Goal: Task Accomplishment & Management: Use online tool/utility

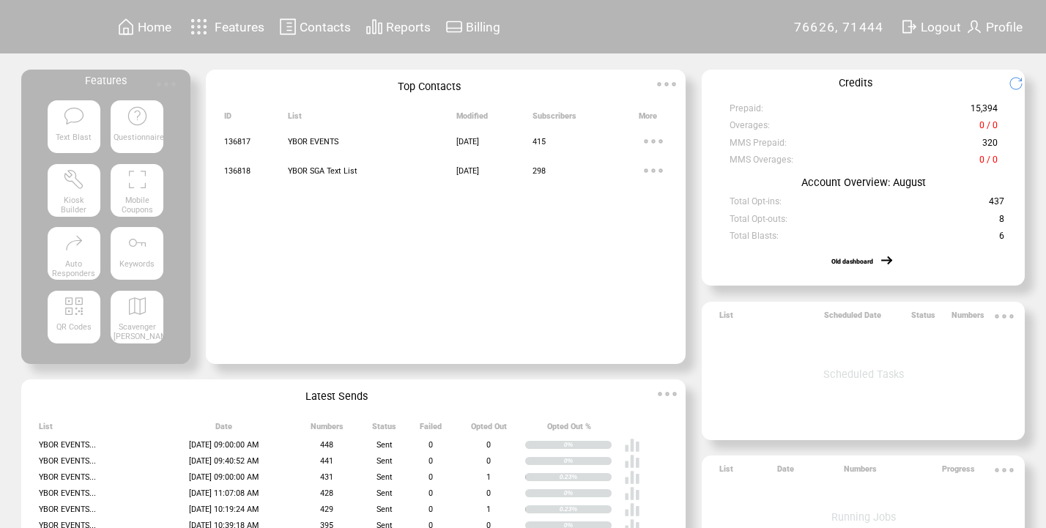
click at [863, 269] on td "Old dashboard" at bounding box center [852, 261] width 42 height 15
click at [877, 257] on td "Old dashboard" at bounding box center [863, 257] width 321 height 23
click at [880, 264] on td at bounding box center [876, 261] width 7 height 15
click at [893, 264] on link at bounding box center [887, 261] width 15 height 15
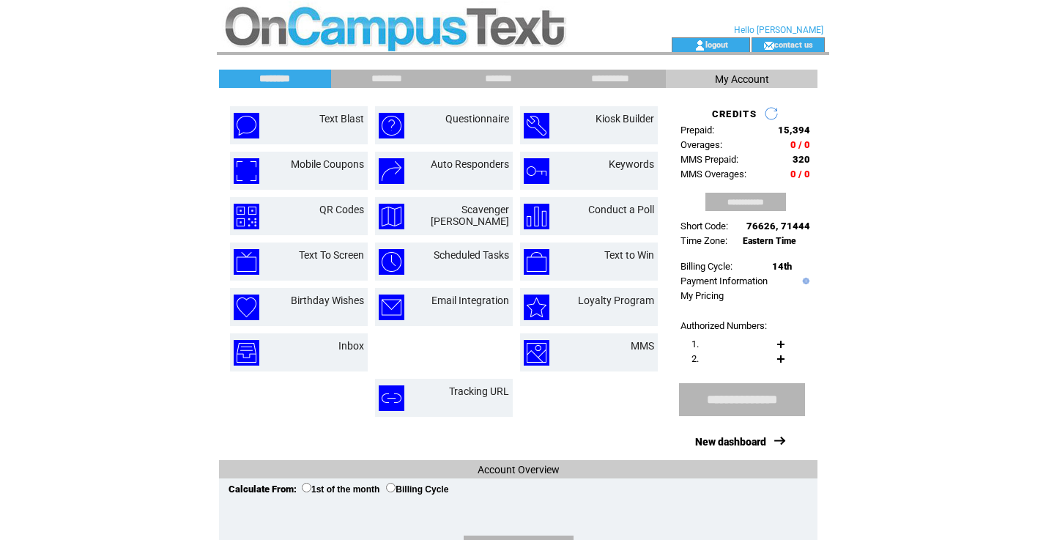
click at [873, 180] on html "**********" at bounding box center [523, 270] width 1046 height 540
click at [328, 121] on link "Text Blast" at bounding box center [341, 119] width 45 height 12
click at [638, 342] on link "MMS" at bounding box center [641, 346] width 23 height 12
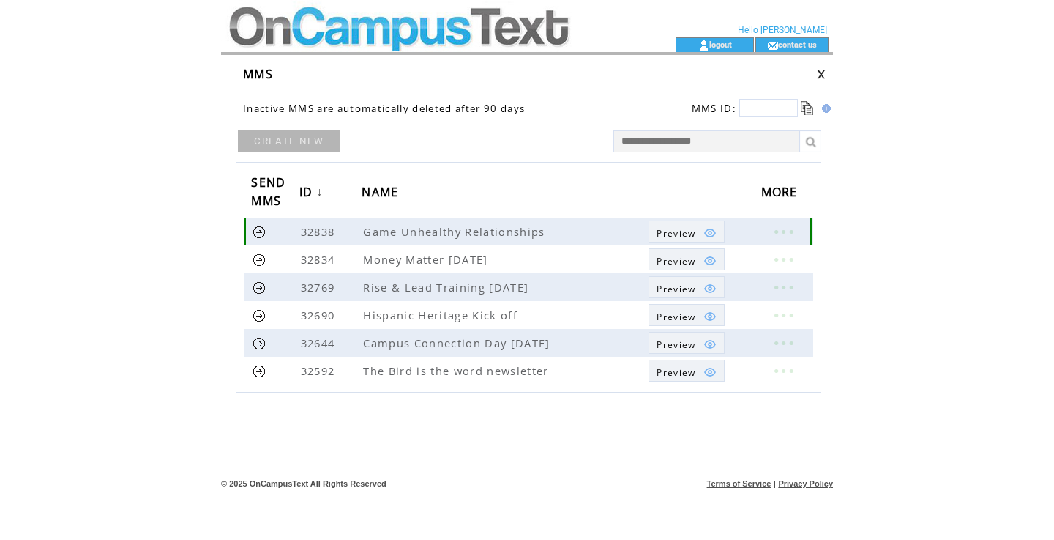
click at [259, 228] on link at bounding box center [260, 232] width 14 height 14
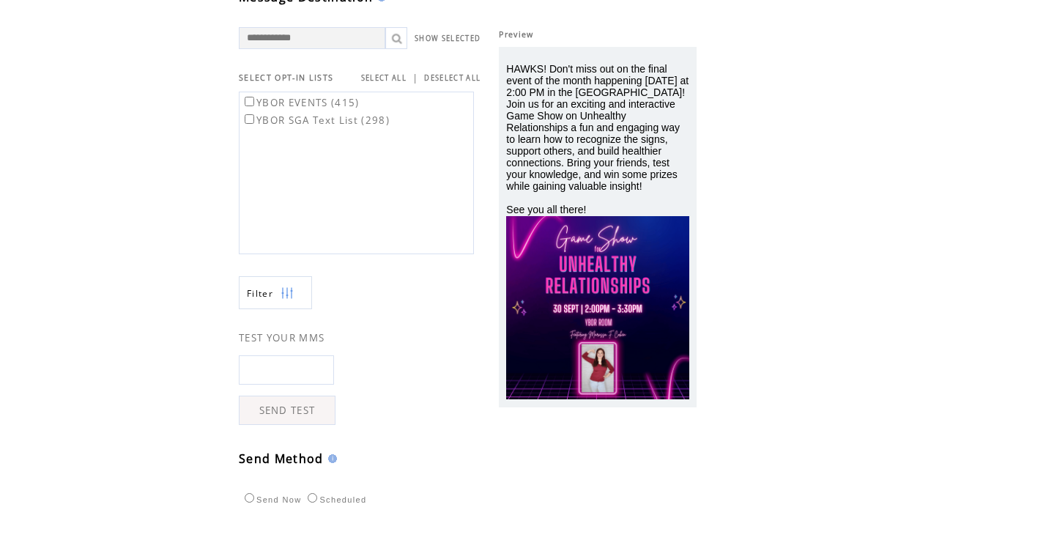
scroll to position [89, 0]
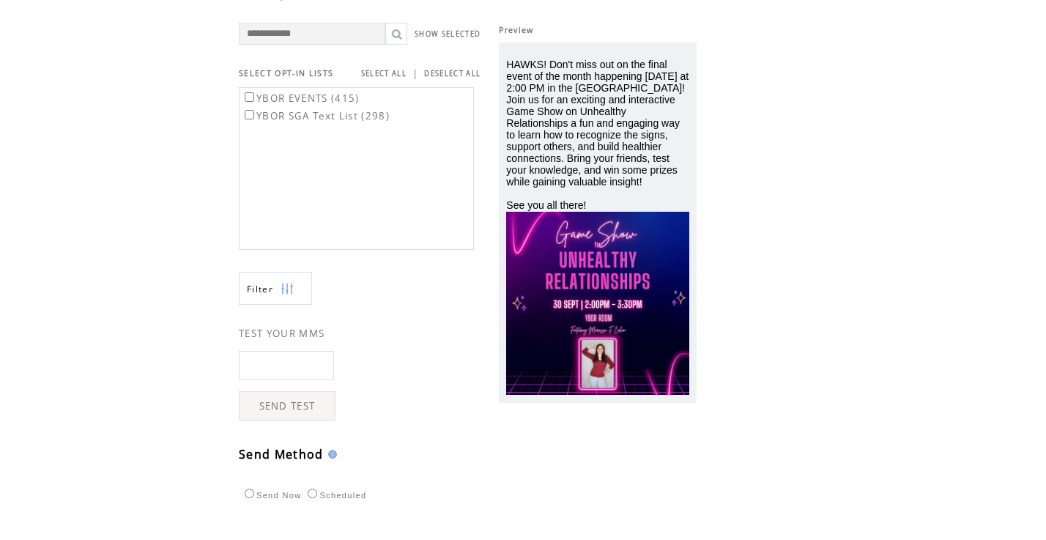
click at [247, 89] on td "YBOR EVENTS (415)" at bounding box center [315, 97] width 149 height 16
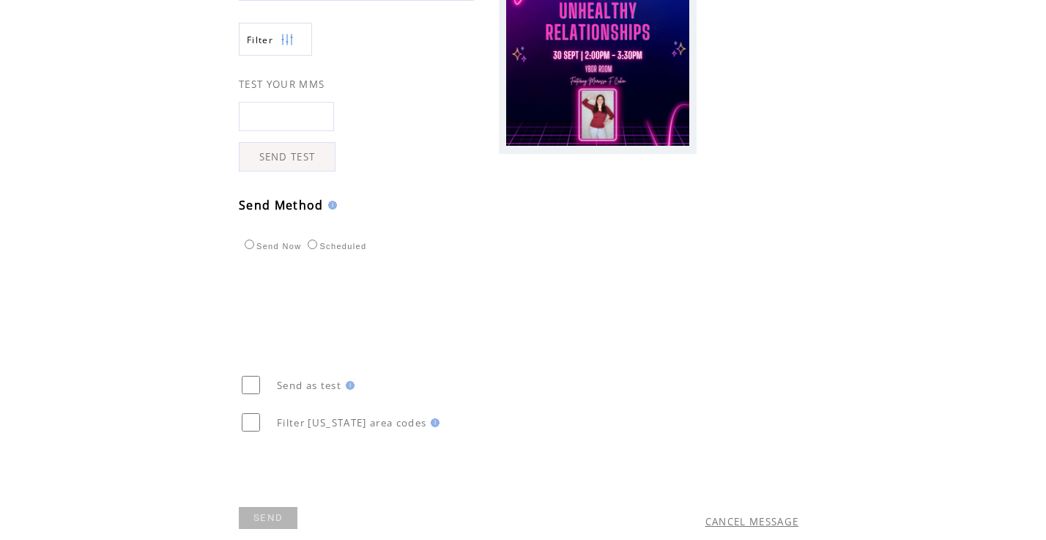
scroll to position [393, 0]
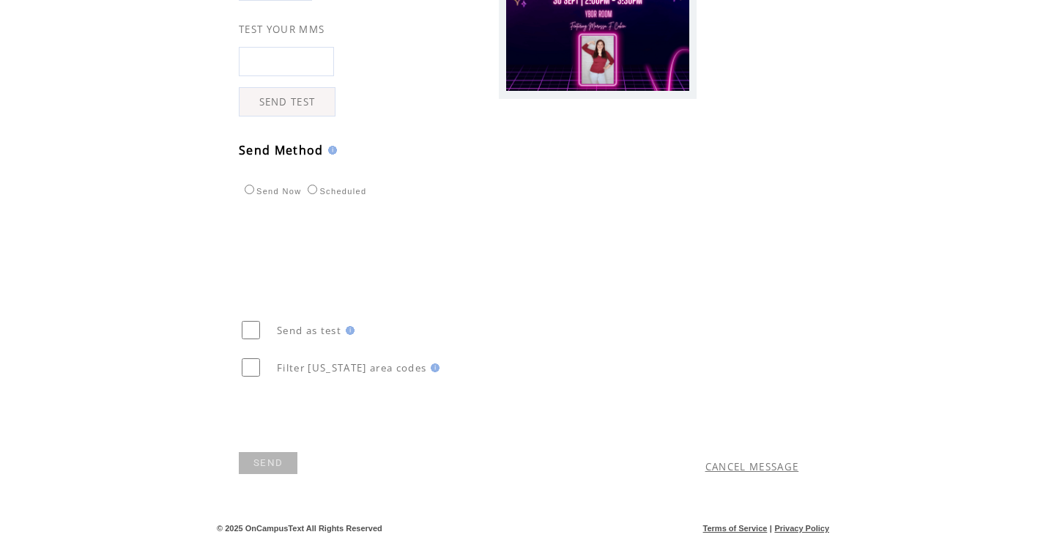
click at [283, 459] on link "SEND" at bounding box center [268, 463] width 59 height 22
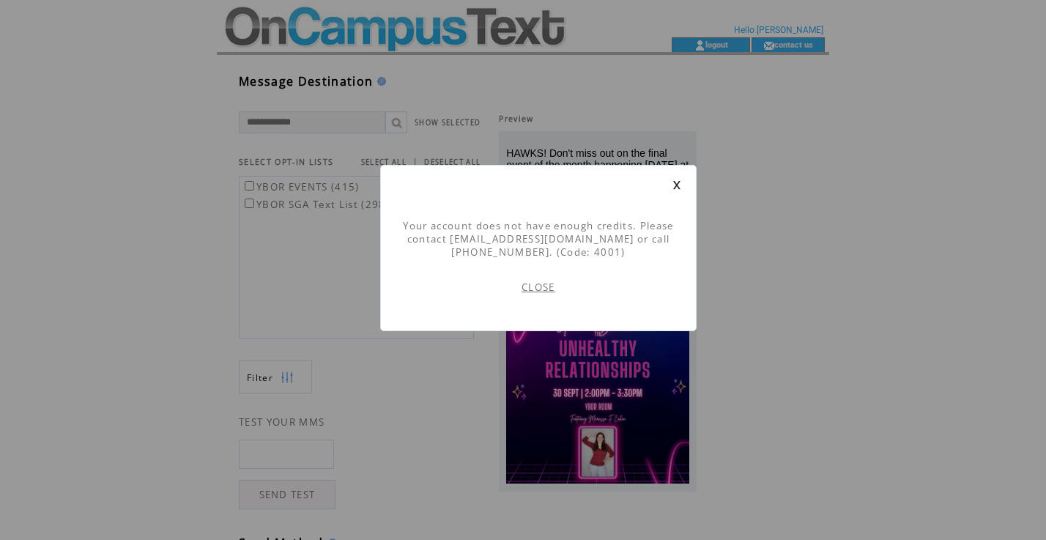
scroll to position [1, 0]
click at [529, 291] on link "CLOSE" at bounding box center [538, 286] width 34 height 13
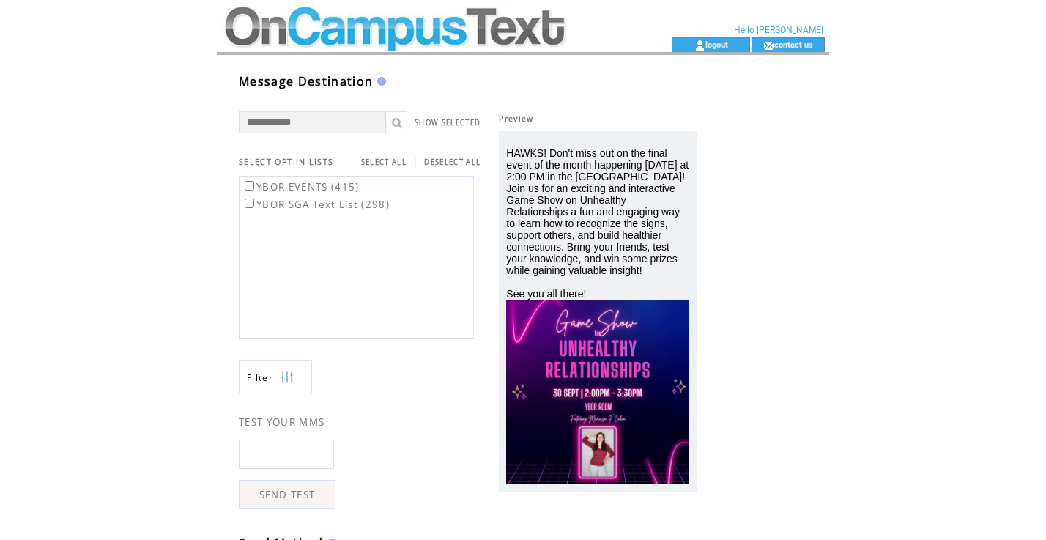
scroll to position [1, 0]
